Goal: Task Accomplishment & Management: Manage account settings

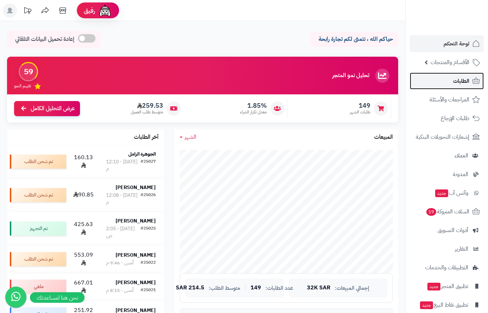
click at [459, 80] on span "الطلبات" at bounding box center [461, 81] width 16 height 10
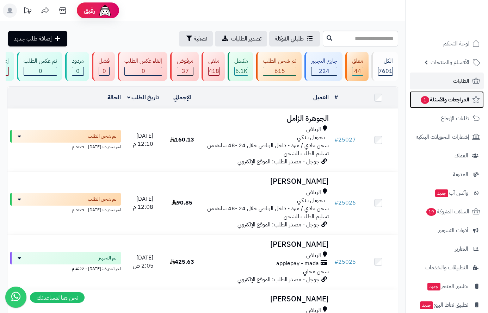
click at [429, 102] on span "المراجعات والأسئلة 1" at bounding box center [444, 100] width 49 height 10
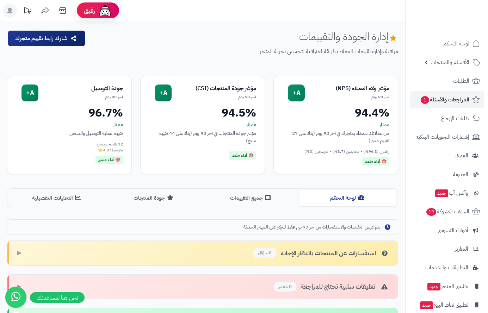
scroll to position [141, 0]
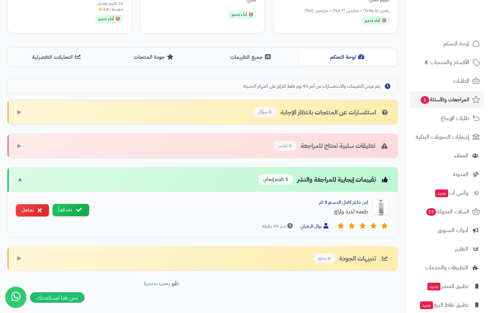
click at [69, 213] on button "نشر فوراً" at bounding box center [70, 210] width 37 height 12
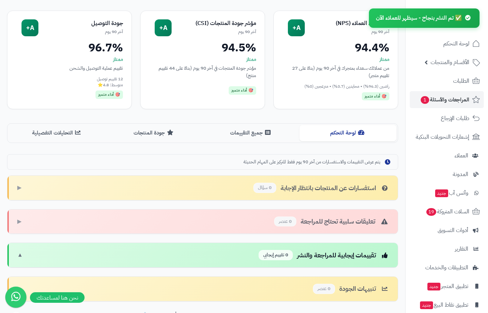
scroll to position [0, 0]
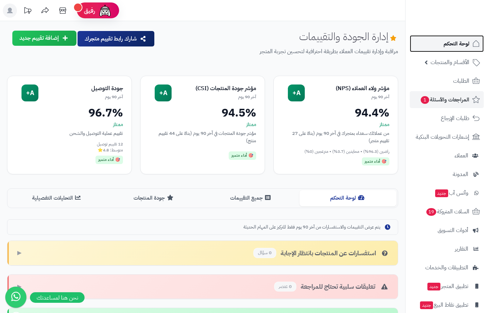
click at [460, 43] on span "لوحة التحكم" at bounding box center [456, 44] width 26 height 10
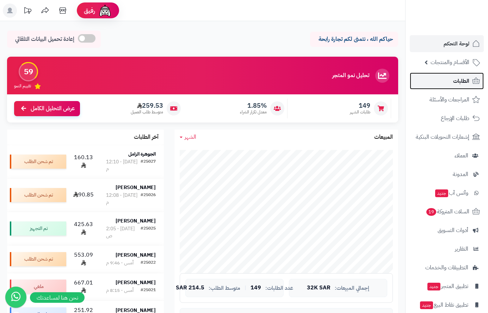
click at [456, 80] on span "الطلبات" at bounding box center [461, 81] width 16 height 10
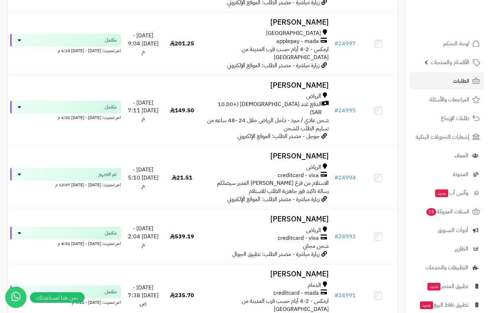
scroll to position [1701, 0]
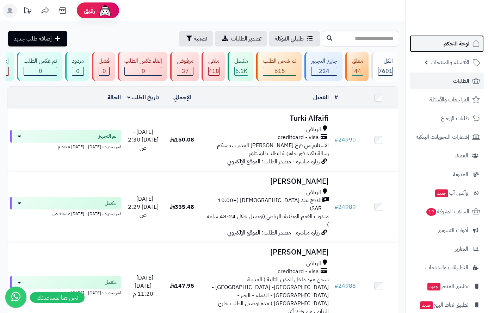
click at [458, 41] on span "لوحة التحكم" at bounding box center [456, 44] width 26 height 10
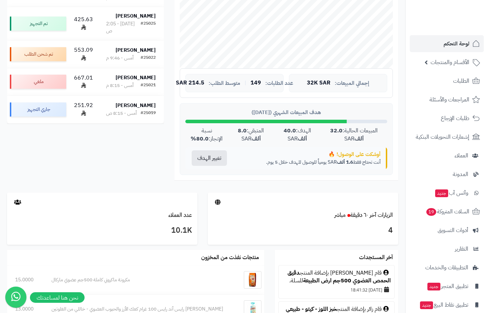
scroll to position [106, 0]
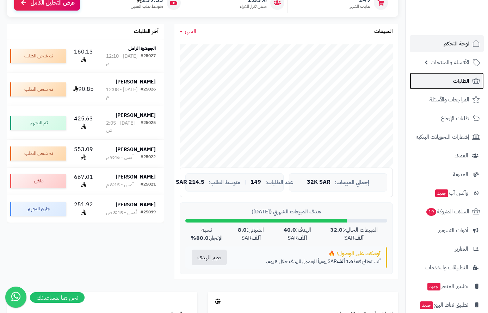
click at [449, 77] on link "الطلبات" at bounding box center [447, 81] width 74 height 17
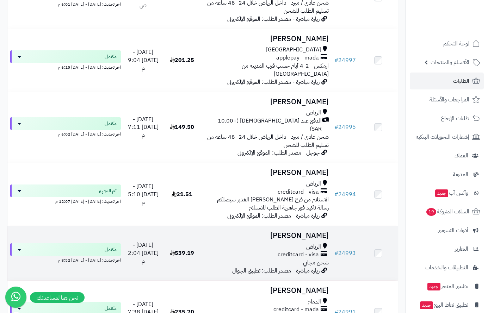
scroll to position [1701, 0]
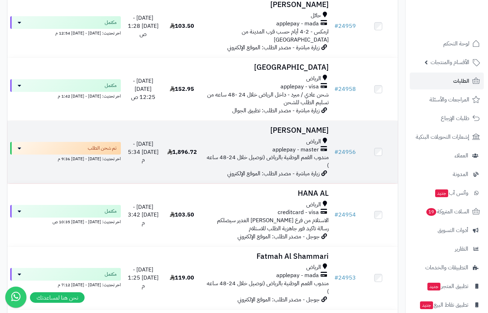
scroll to position [1409, 0]
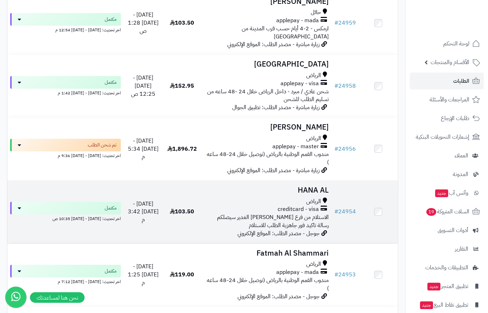
click at [319, 198] on span "الرياض" at bounding box center [313, 202] width 15 height 8
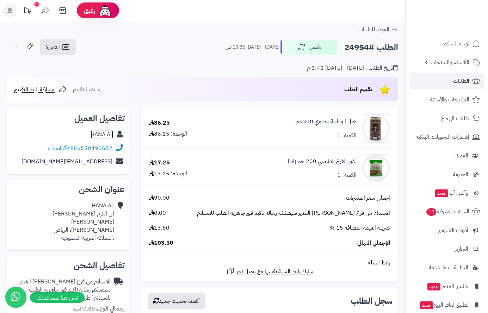
click at [96, 135] on link "HANA AL" at bounding box center [102, 134] width 23 height 8
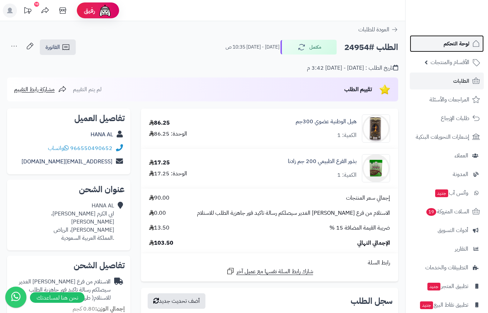
click at [461, 40] on span "لوحة التحكم" at bounding box center [456, 44] width 26 height 10
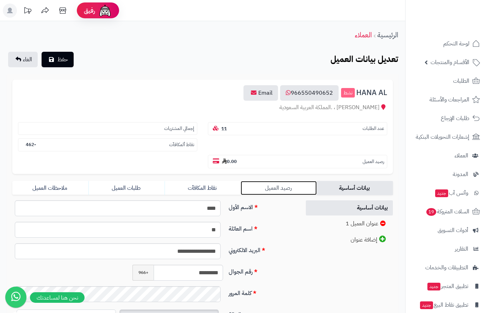
click at [264, 190] on link "رصيد العميل" at bounding box center [279, 188] width 76 height 14
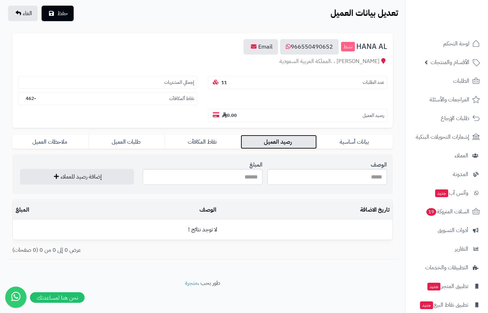
scroll to position [48, 0]
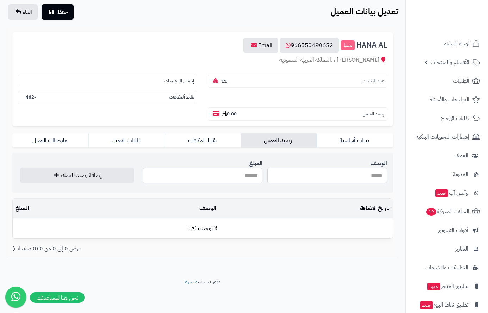
click at [336, 179] on input "الوصف" at bounding box center [326, 176] width 119 height 16
click at [321, 177] on input "**********" at bounding box center [326, 176] width 119 height 16
paste input "text"
type input "**********"
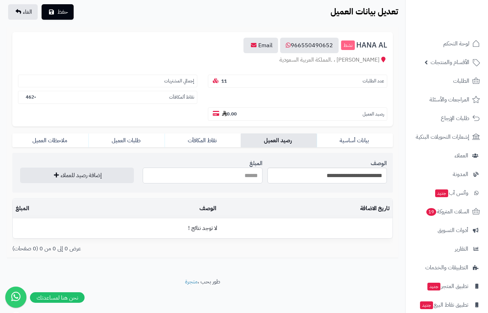
click at [219, 176] on input "المبلغ" at bounding box center [202, 176] width 119 height 16
type input "**"
click at [85, 173] on button "إضافة رصيد للعملاء" at bounding box center [77, 174] width 114 height 15
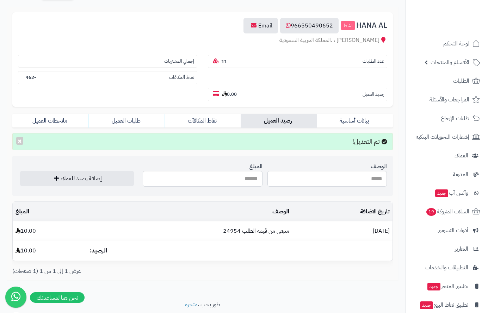
scroll to position [55, 0]
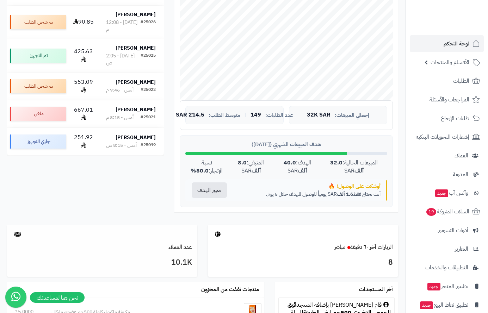
scroll to position [35, 0]
